Goal: Navigation & Orientation: Find specific page/section

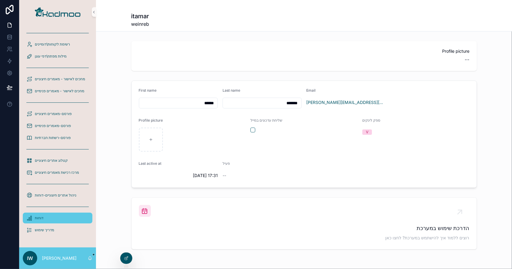
scroll to position [21, 0]
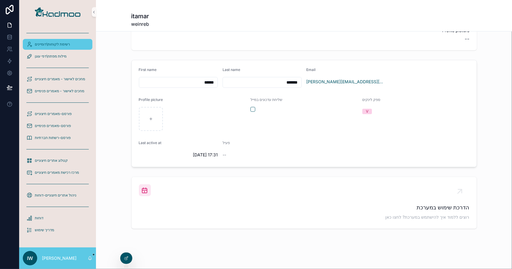
click at [70, 44] on span "רשימת לקוחות\דומיינים" at bounding box center [52, 44] width 35 height 5
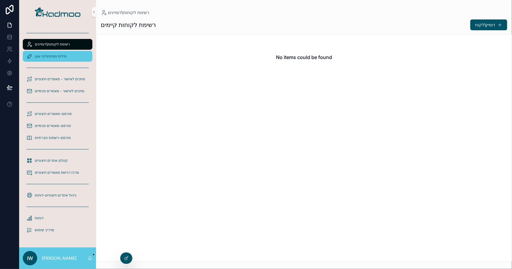
click at [67, 52] on div "מילות מפתח\דפי עוגן" at bounding box center [57, 57] width 62 height 10
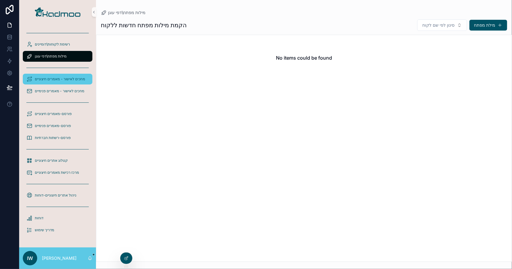
click at [58, 82] on span "מחכים לאישור - מאמרים חיצוניים" at bounding box center [60, 79] width 50 height 5
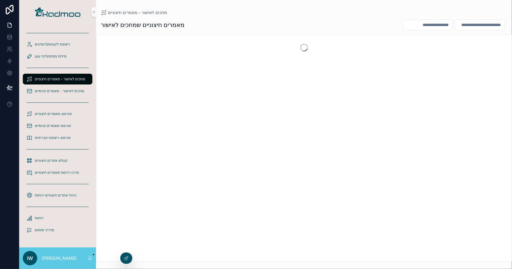
click at [58, 102] on div "scrollable content" at bounding box center [58, 103] width 70 height 10
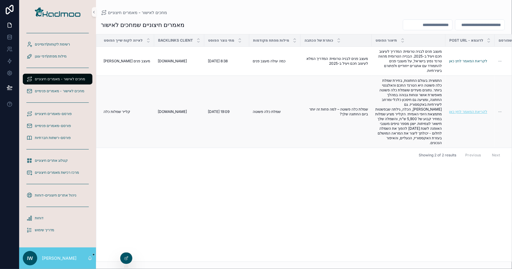
click at [472, 110] on link "לקריאת המאמר לחץ כאן" at bounding box center [468, 112] width 38 height 5
click at [475, 62] on link "לקריאת המאמר לחץ כאן" at bounding box center [468, 61] width 38 height 5
